Goal: Task Accomplishment & Management: Manage account settings

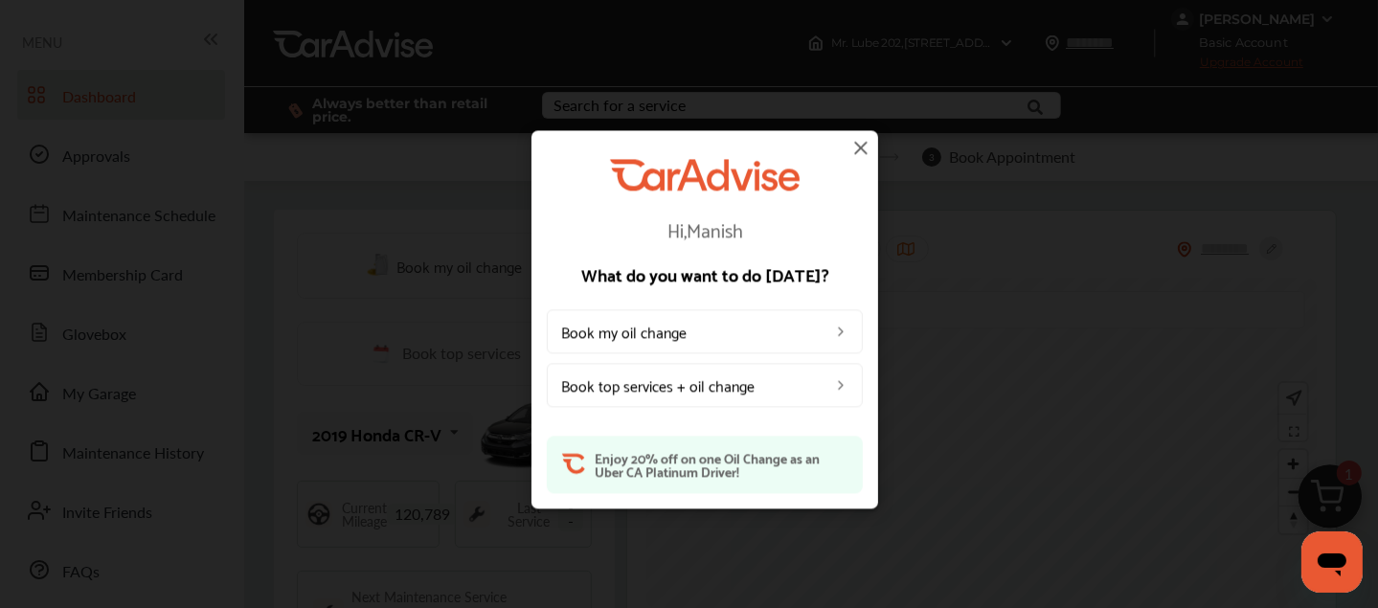
click at [862, 146] on img at bounding box center [860, 147] width 23 height 23
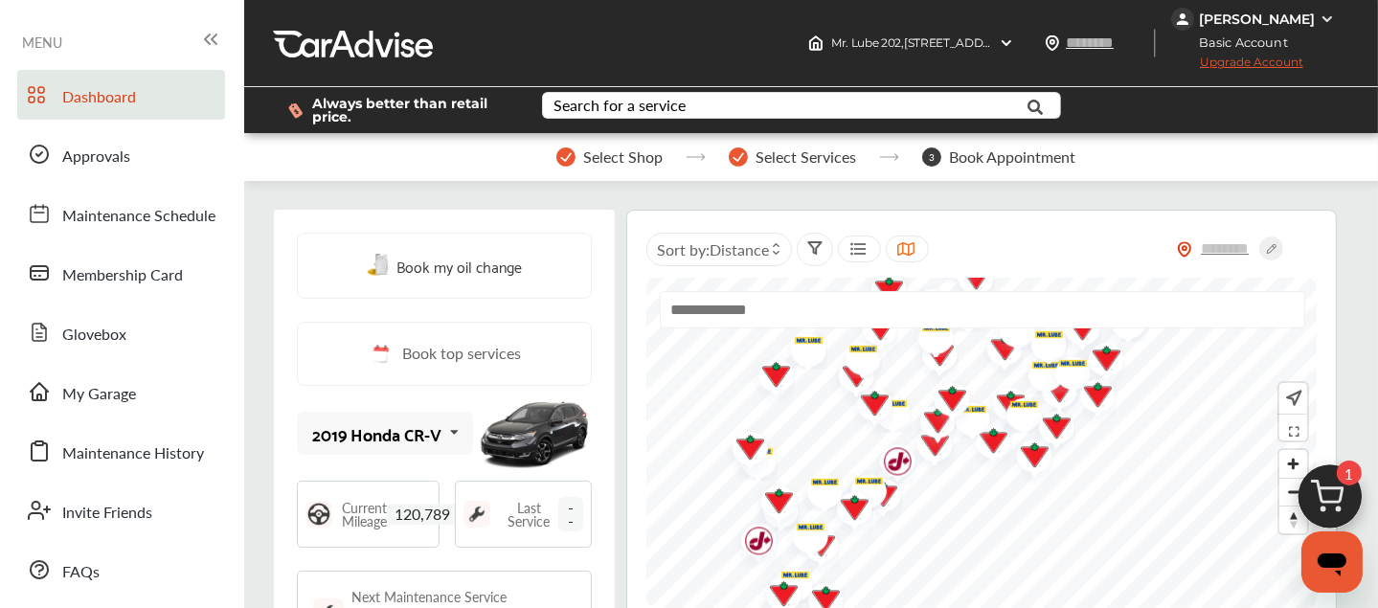
click at [1237, 60] on span "Upgrade Account" at bounding box center [1237, 67] width 132 height 24
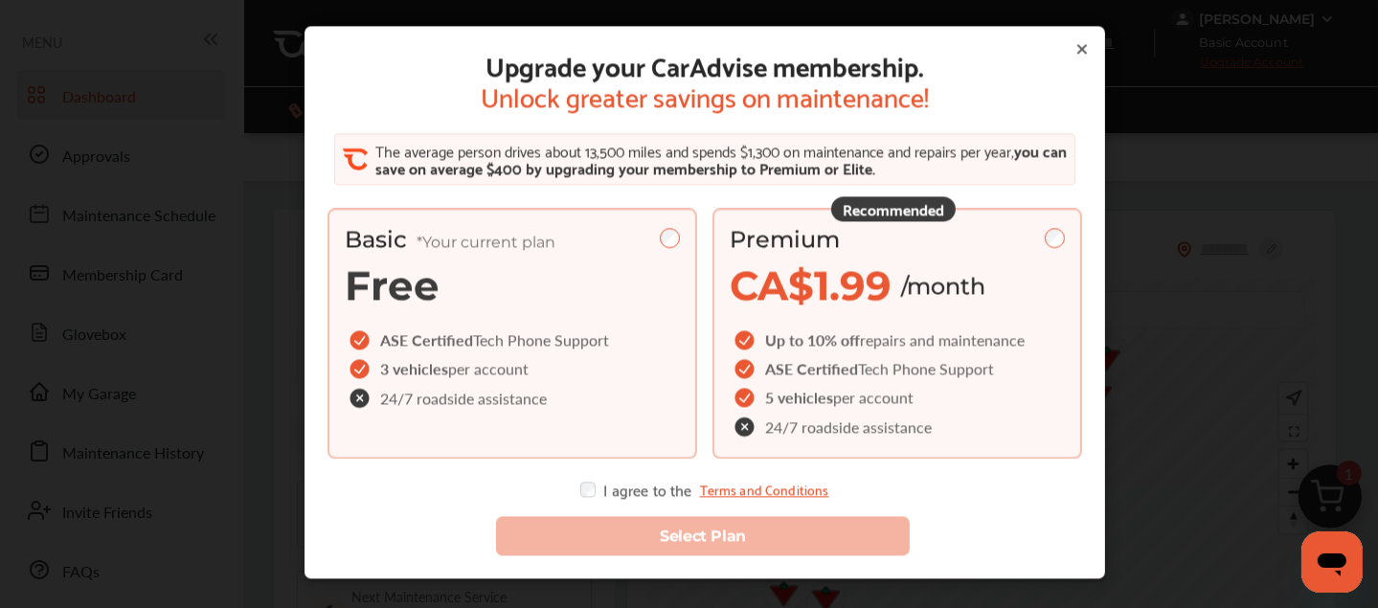
click at [979, 233] on div "Premium" at bounding box center [896, 240] width 335 height 28
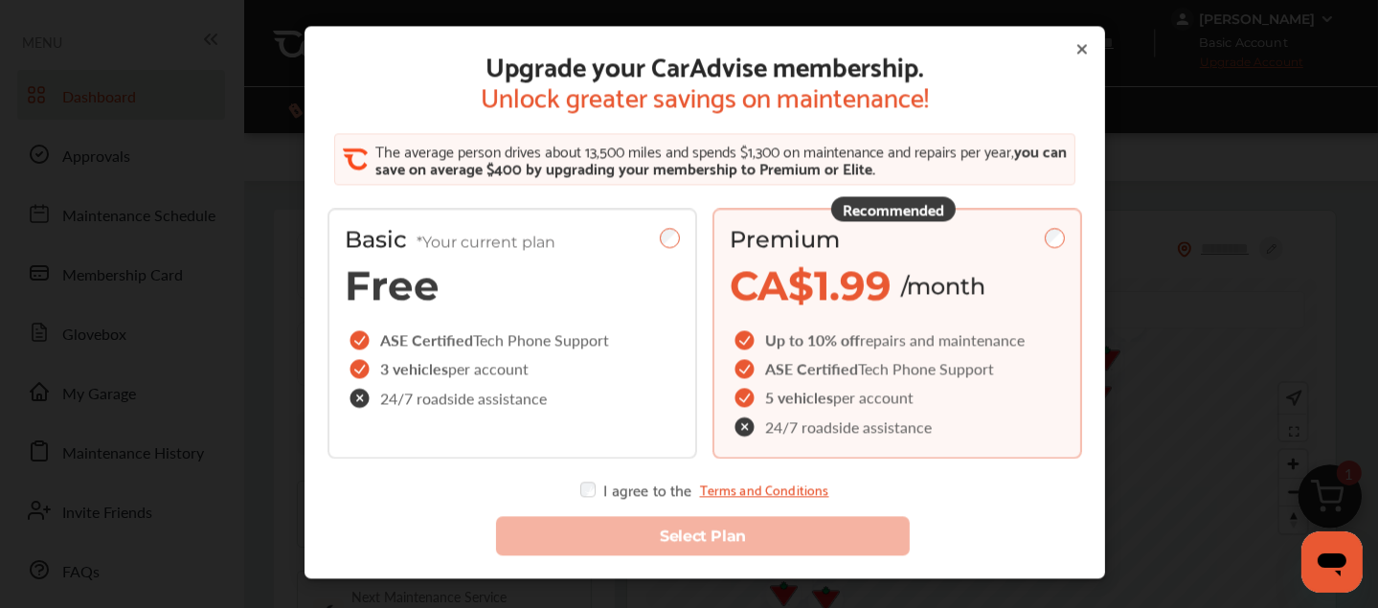
click at [1074, 52] on icon at bounding box center [1081, 49] width 15 height 15
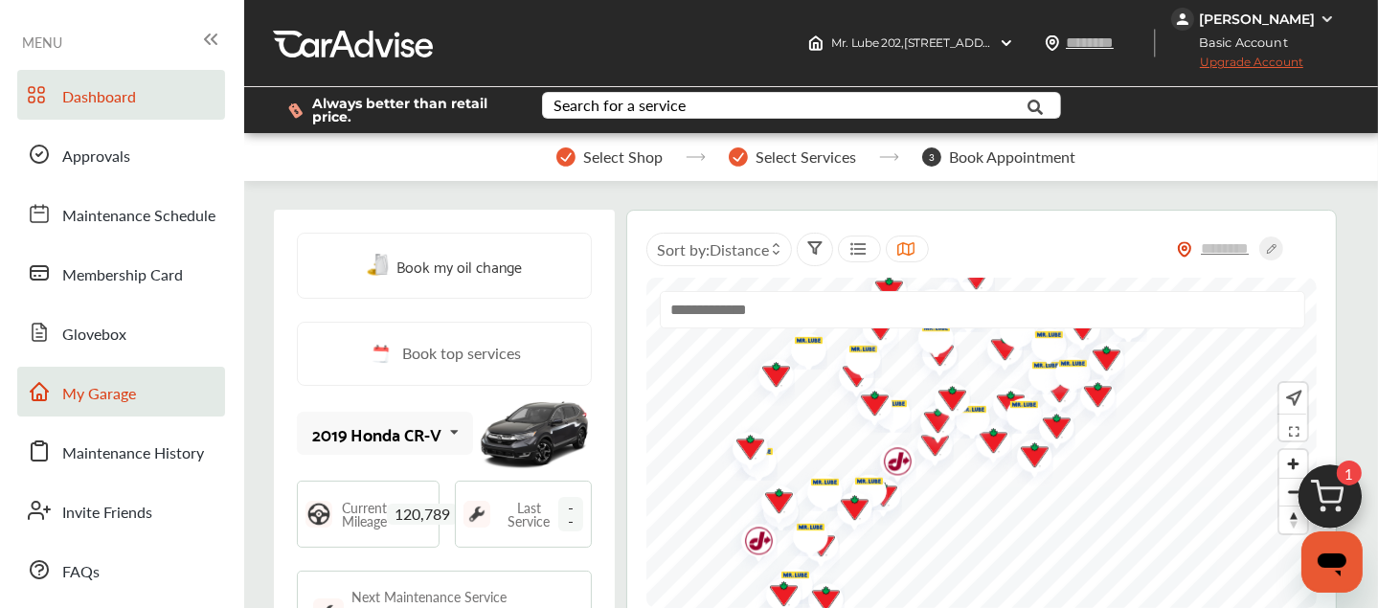
click at [92, 388] on span "My Garage" at bounding box center [99, 394] width 74 height 25
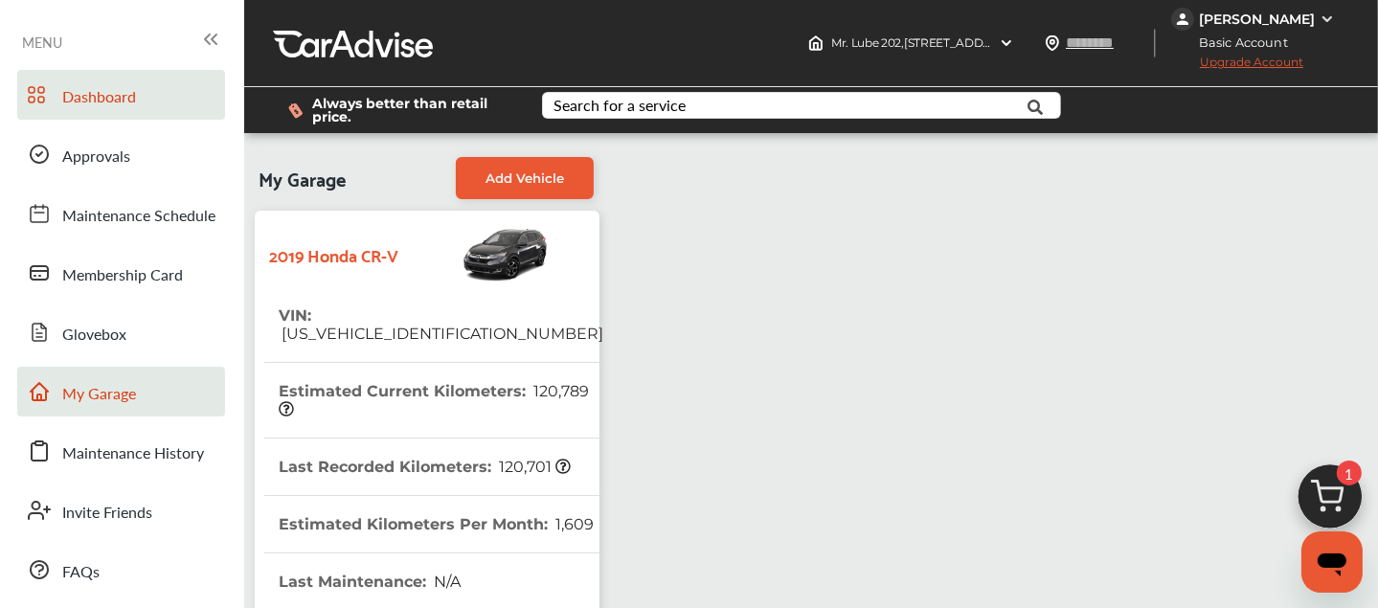
click at [120, 91] on span "Dashboard" at bounding box center [99, 97] width 74 height 25
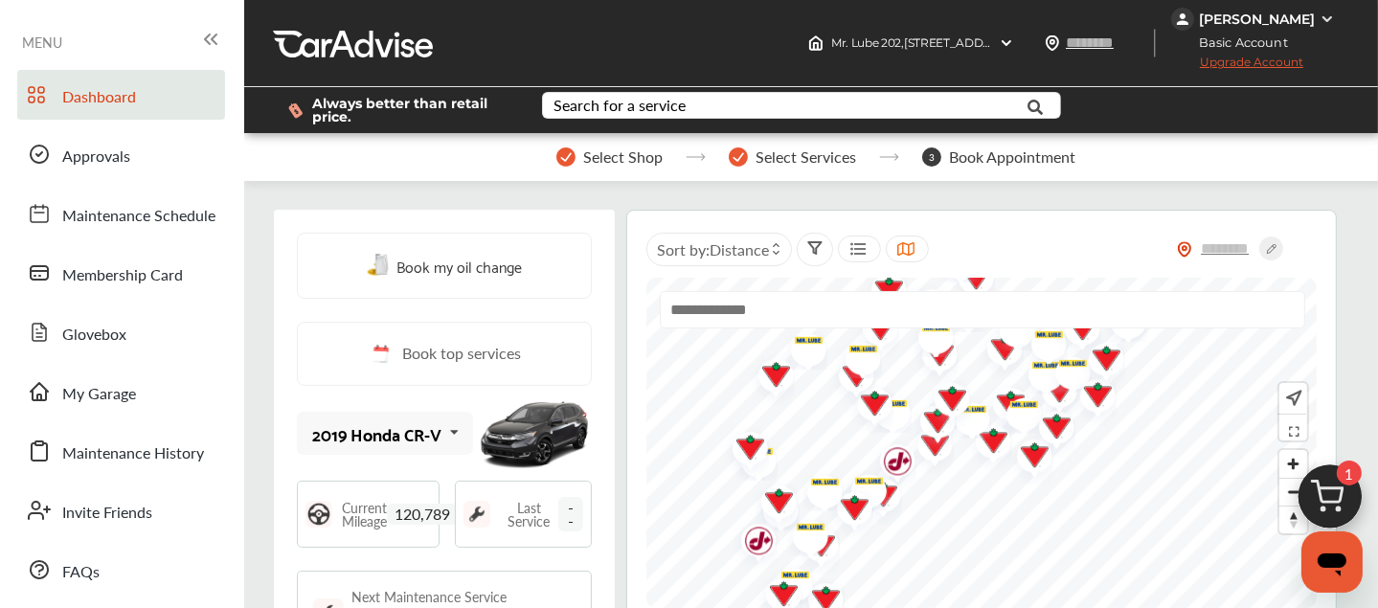
click at [482, 213] on div "Book my oil change Book top services 2019 Honda CR-V 2019 Honda CR-V Current Mi…" at bounding box center [444, 539] width 341 height 658
click at [93, 33] on div "MENU" at bounding box center [122, 42] width 200 height 28
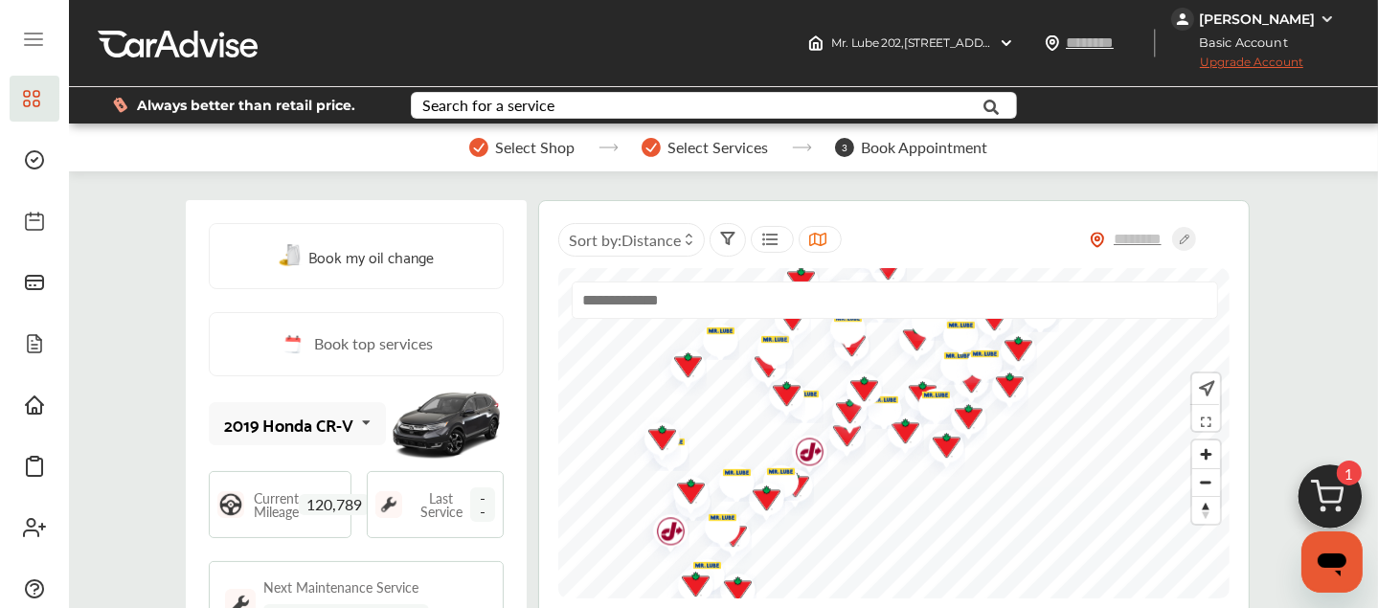
click at [1234, 13] on div "[PERSON_NAME]" at bounding box center [1257, 19] width 116 height 17
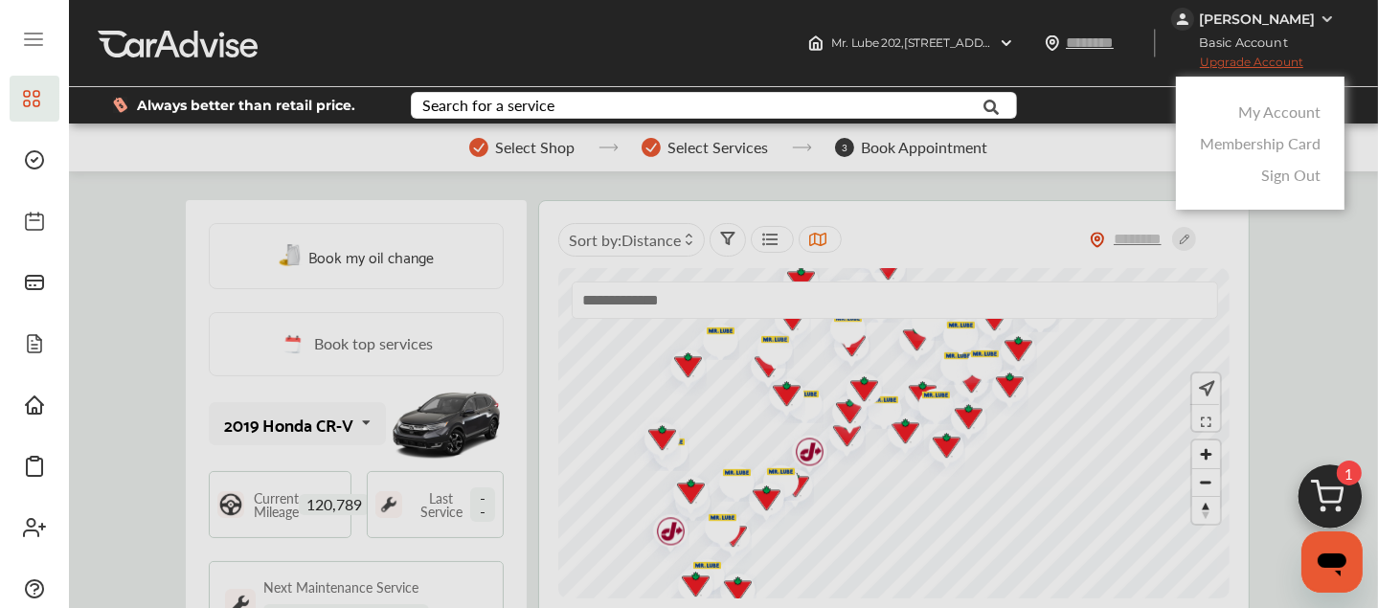
click at [1265, 114] on link "My Account" at bounding box center [1279, 112] width 82 height 22
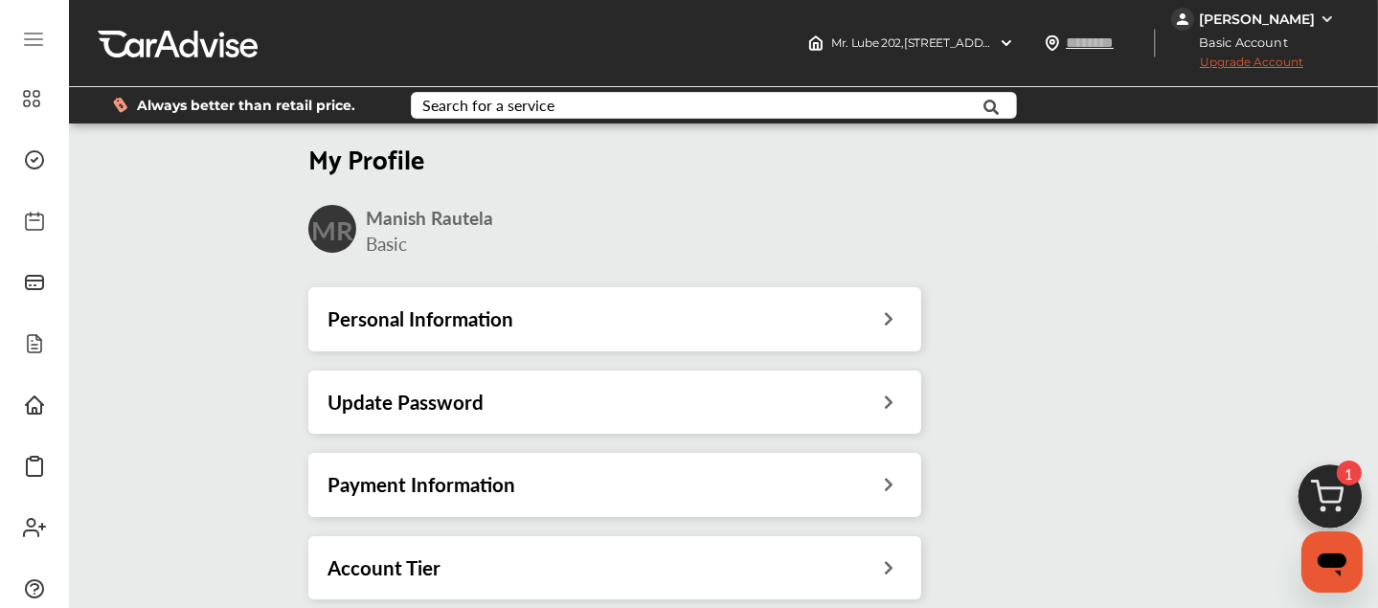
click at [473, 472] on h3 "Payment Information" at bounding box center [421, 484] width 188 height 25
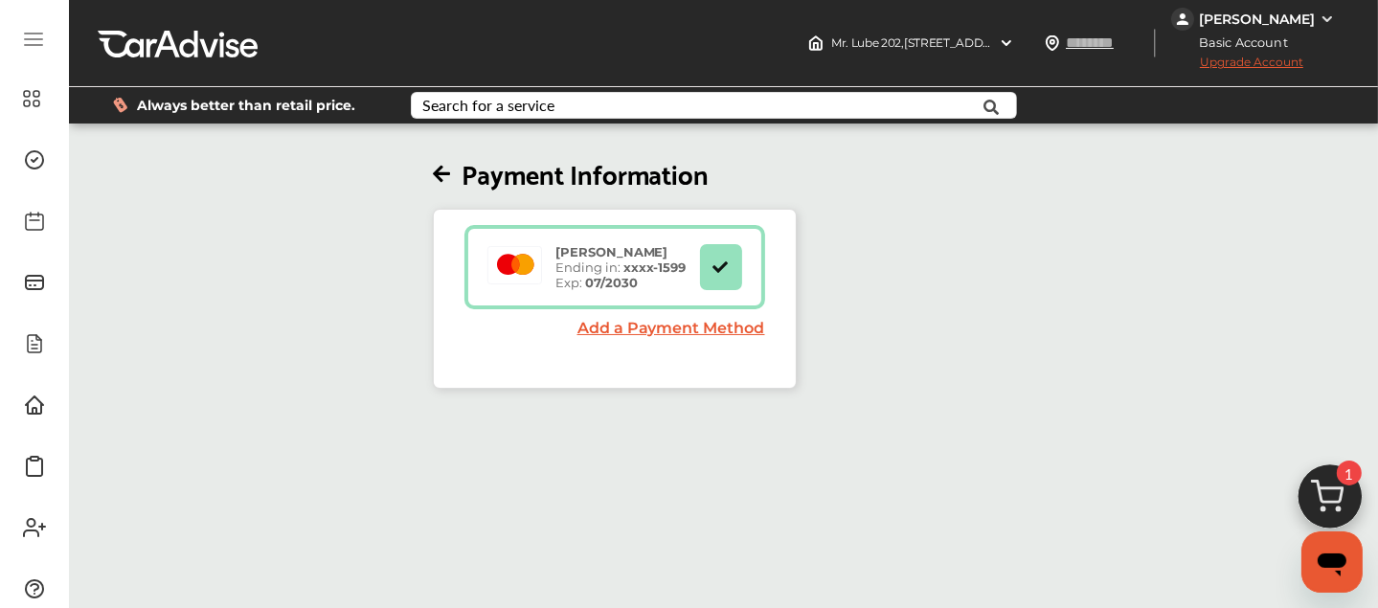
click at [1251, 61] on span "Upgrade Account" at bounding box center [1237, 67] width 132 height 24
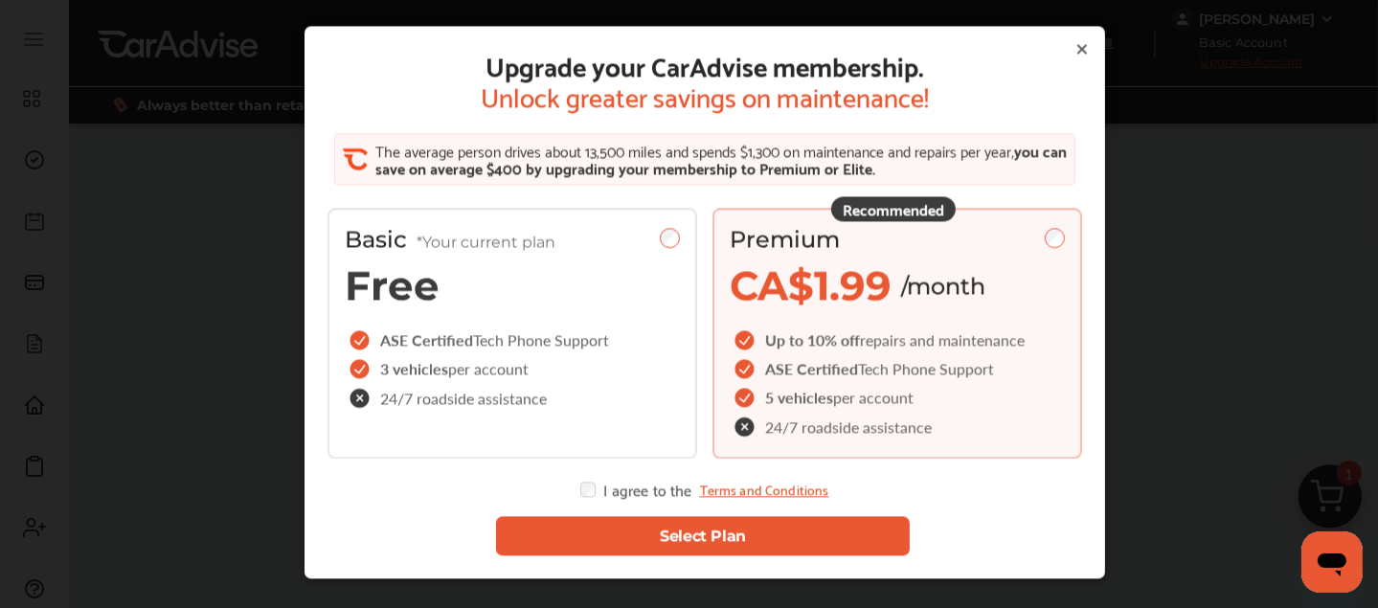
click at [593, 517] on button "Select Plan" at bounding box center [703, 536] width 414 height 39
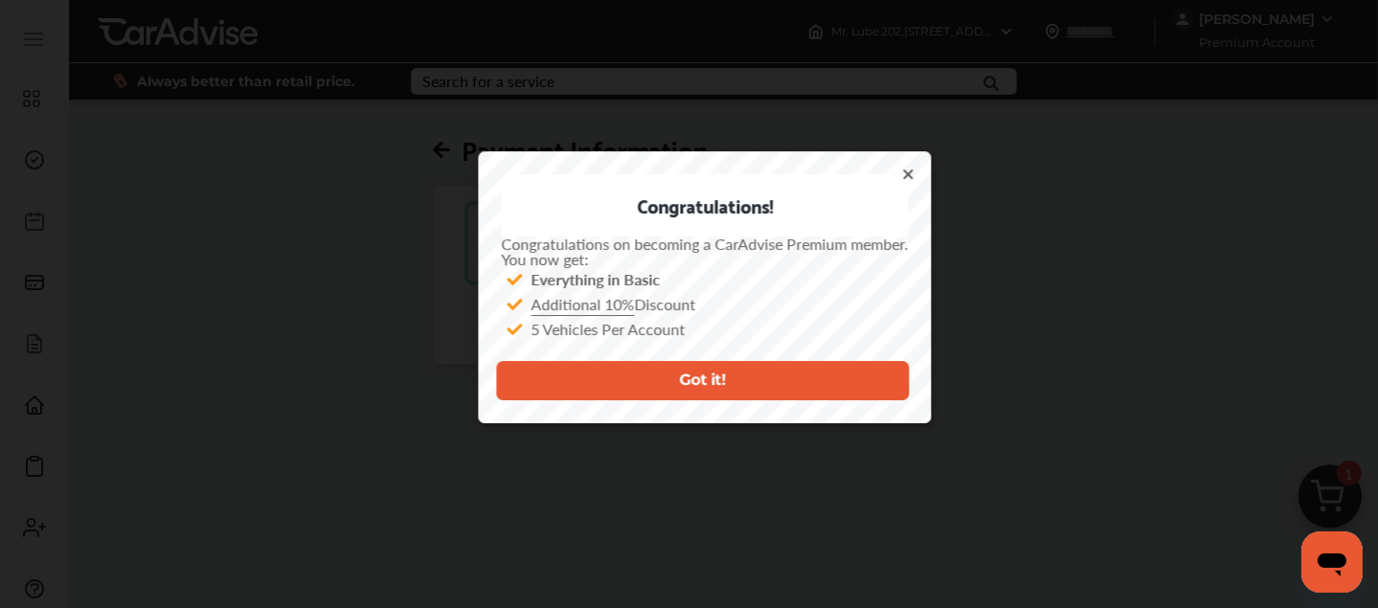
click at [756, 378] on button "Got it!" at bounding box center [703, 380] width 414 height 39
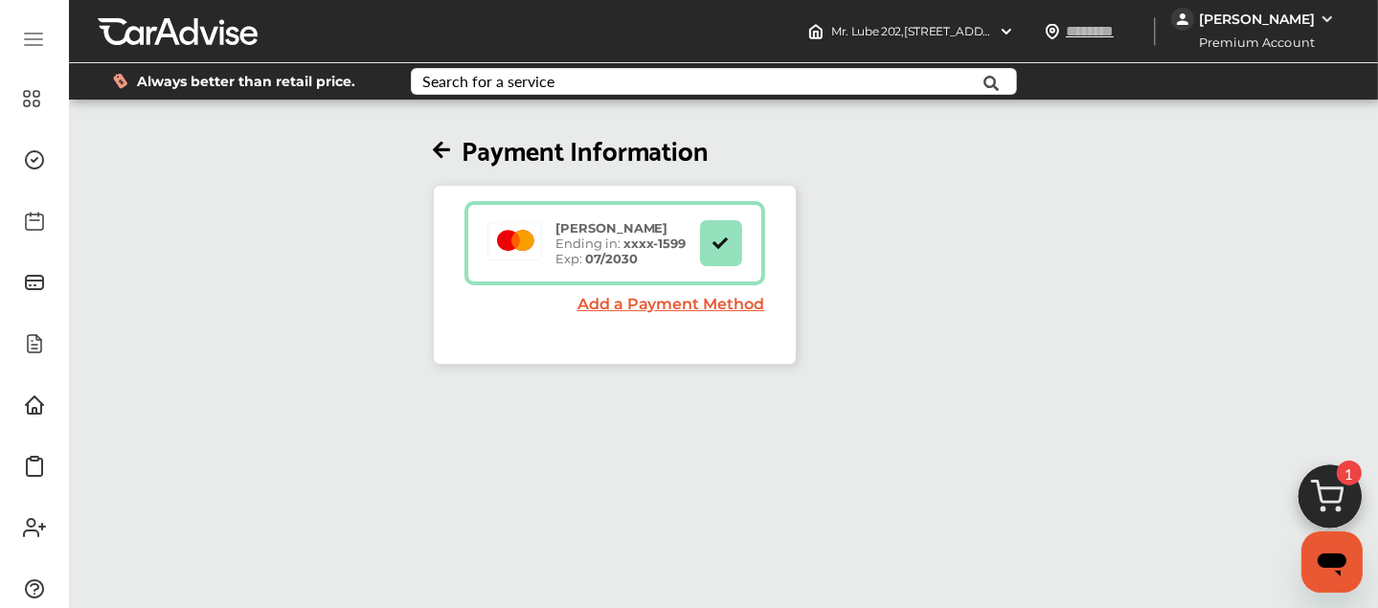
click at [1132, 165] on div "Payment Information [PERSON_NAME] Ending in: xxxx- 1599 Exp: 07/2030 Add a Paym…" at bounding box center [614, 233] width 1102 height 261
click at [100, 279] on div "Payment Information [PERSON_NAME] Ending in: xxxx- 1599 Exp: 07/2030 Add a Paym…" at bounding box center [614, 233] width 1102 height 261
click at [816, 332] on div "Payment Information [PERSON_NAME] Ending in: xxxx- 1599 Exp: 07/2030 Add a Paym…" at bounding box center [614, 233] width 1102 height 261
click at [685, 348] on div "[PERSON_NAME] Ending in: xxxx- 1599 Exp: 07/2030 Add a Payment Method" at bounding box center [615, 275] width 364 height 180
drag, startPoint x: 809, startPoint y: 250, endPoint x: 796, endPoint y: 120, distance: 130.8
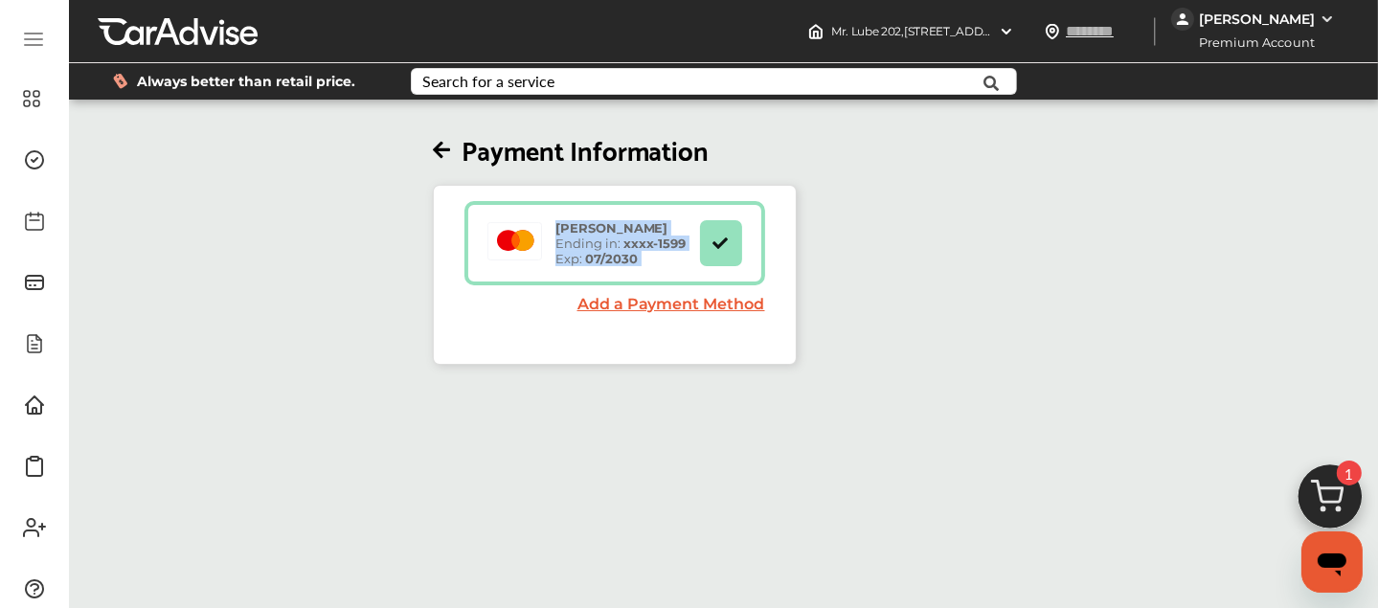
click at [796, 120] on div "Payment Information [PERSON_NAME] Ending in: xxxx- 1599 Exp: 07/2030 Add a Paym…" at bounding box center [614, 233] width 1102 height 261
click at [50, 247] on ul "Dashboard Approvals Maintenance Schedule Membership Card Glovebox My Garage Mai…" at bounding box center [35, 317] width 50 height 589
